Goal: Task Accomplishment & Management: Manage account settings

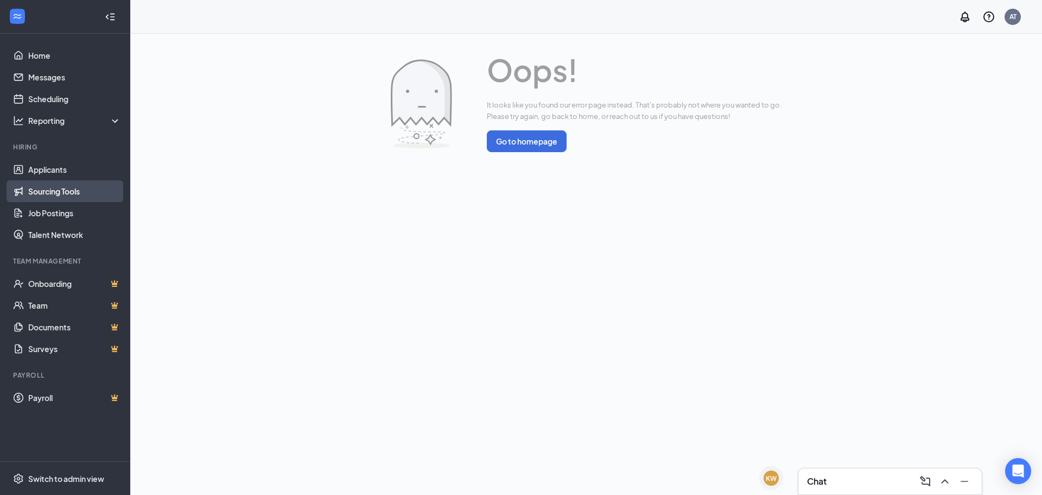
click at [62, 182] on link "Sourcing Tools" at bounding box center [74, 191] width 93 height 22
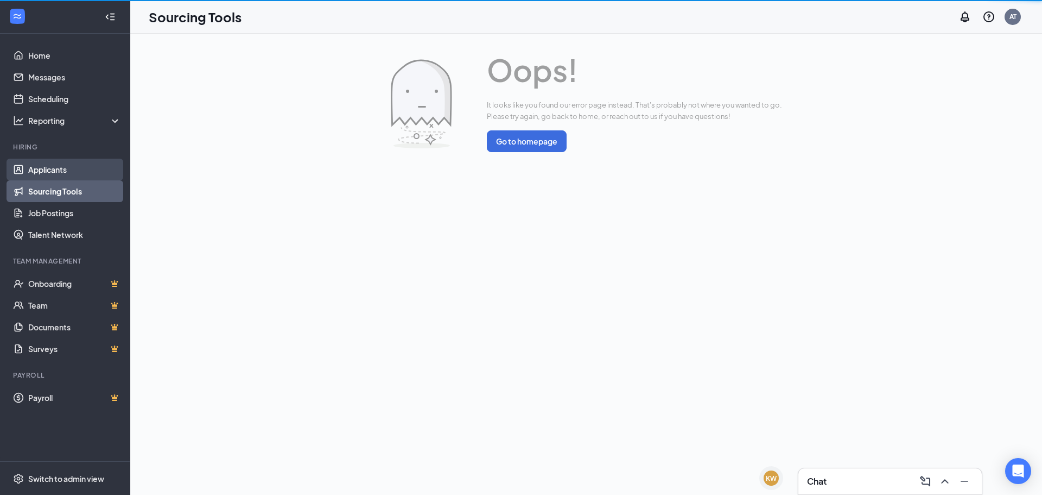
click at [63, 175] on link "Applicants" at bounding box center [74, 170] width 93 height 22
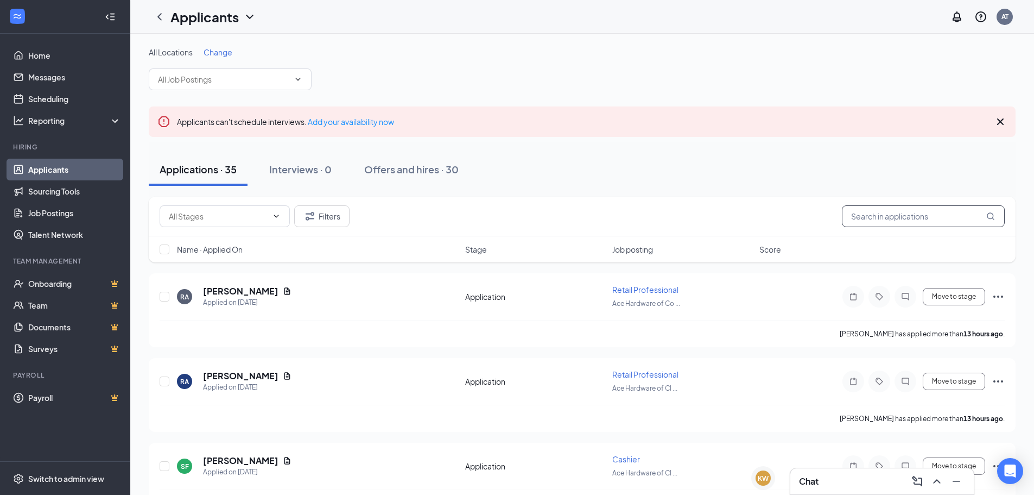
click at [865, 218] on input "text" at bounding box center [923, 216] width 163 height 22
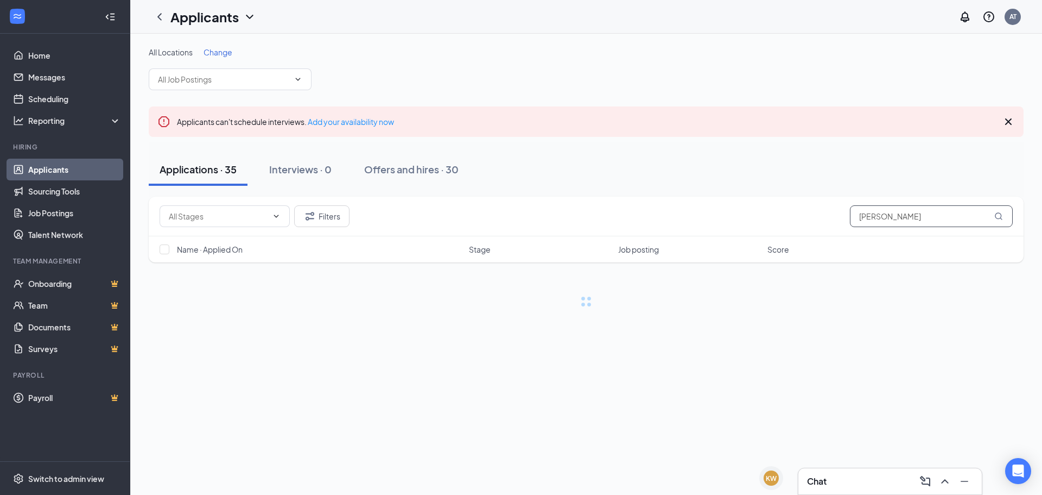
type input "[PERSON_NAME]"
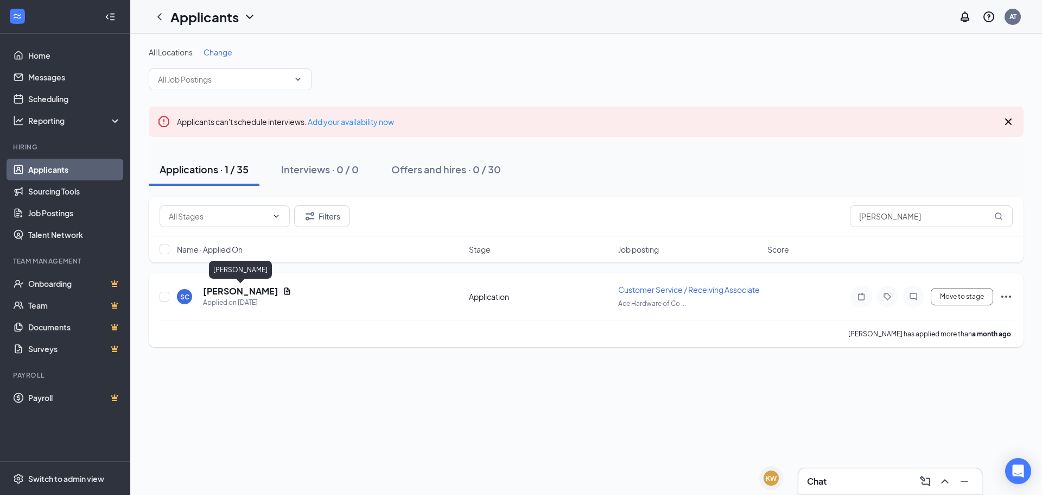
click at [256, 288] on h5 "[PERSON_NAME]" at bounding box center [240, 291] width 75 height 12
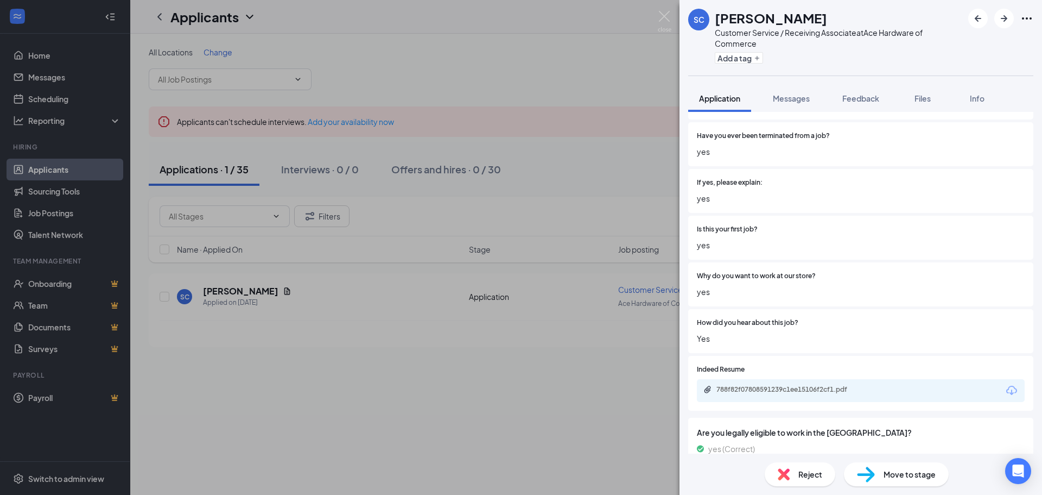
scroll to position [575, 0]
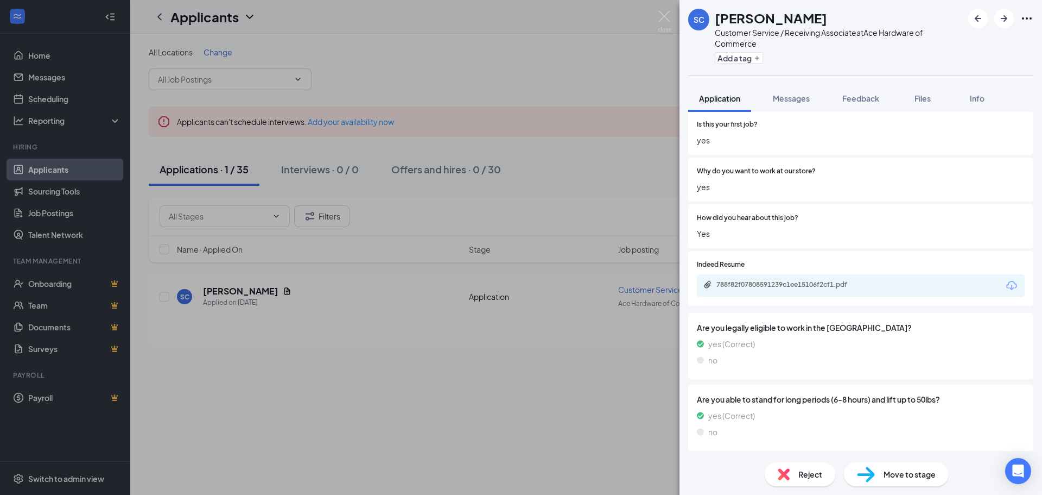
click at [803, 292] on div "788f82f07808591239c1ee15106f2cf1.pdf" at bounding box center [861, 285] width 328 height 23
click at [804, 286] on div "788f82f07808591239c1ee15106f2cf1.pdf" at bounding box center [793, 284] width 152 height 9
